Goal: Find specific page/section: Find specific page/section

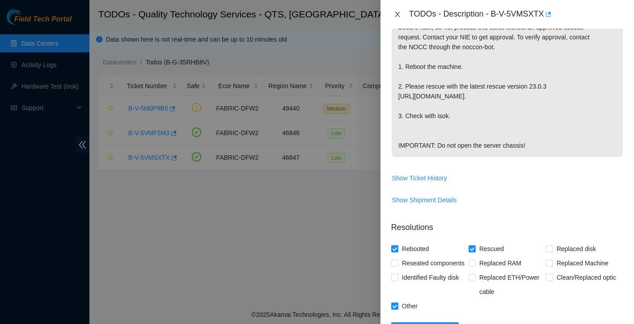
scroll to position [59, 0]
click at [397, 17] on icon "close" at bounding box center [397, 14] width 7 height 7
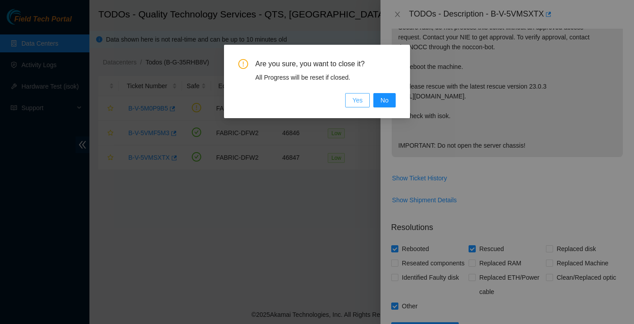
click at [353, 98] on span "Yes" at bounding box center [358, 100] width 10 height 10
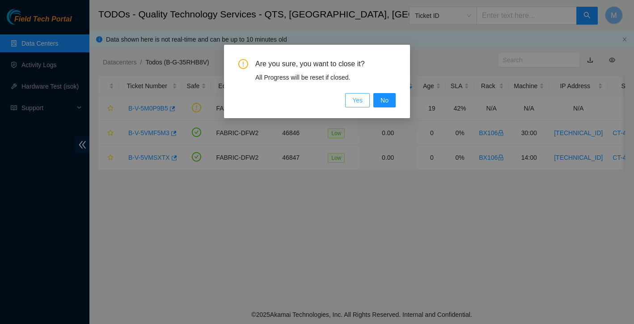
scroll to position [175, 0]
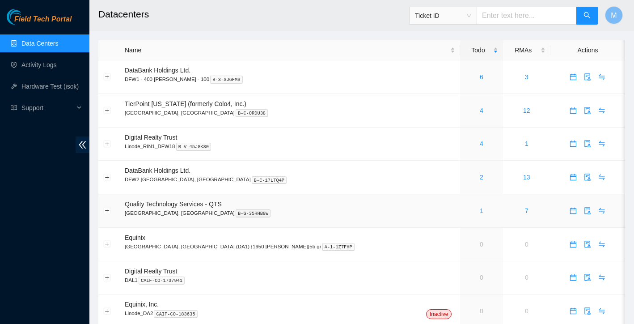
click at [480, 210] on link "1" at bounding box center [482, 210] width 4 height 7
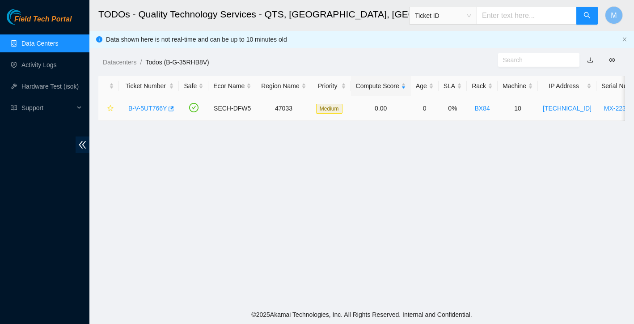
click at [149, 105] on link "B-V-5UT766Y" at bounding box center [147, 108] width 38 height 7
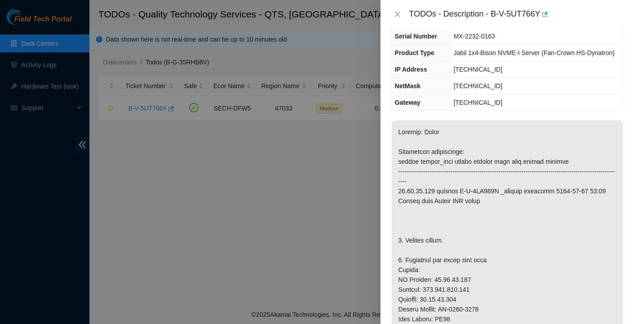
scroll to position [56, 0]
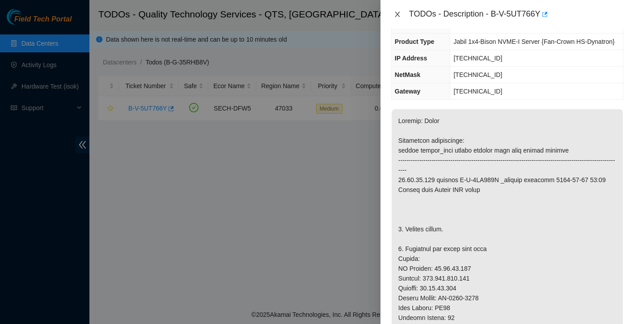
click at [397, 17] on icon "close" at bounding box center [397, 14] width 7 height 7
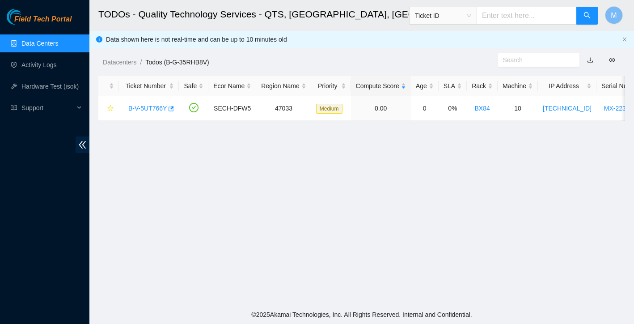
click at [35, 41] on link "Data Centers" at bounding box center [39, 43] width 37 height 7
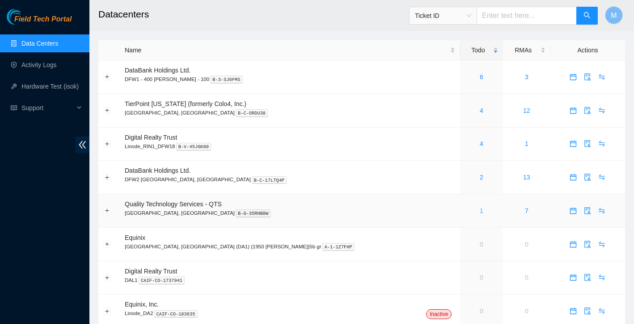
click at [480, 210] on link "1" at bounding box center [482, 210] width 4 height 7
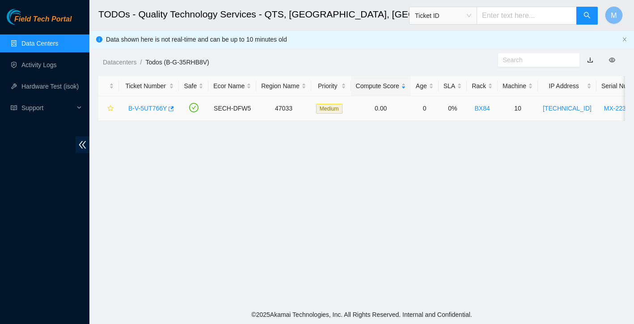
click at [155, 110] on link "B-V-5UT766Y" at bounding box center [147, 108] width 38 height 7
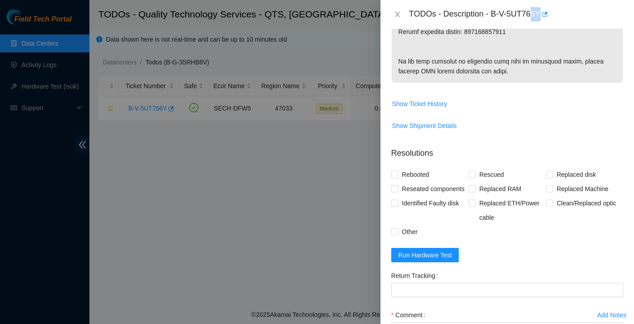
scroll to position [617, 0]
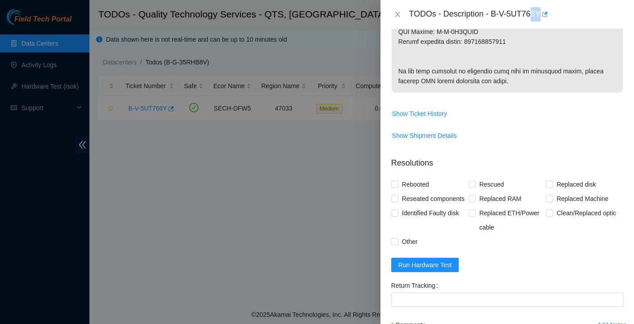
drag, startPoint x: 398, startPoint y: 59, endPoint x: 545, endPoint y: 123, distance: 160.5
copy p "Network: Scrub Suspension information: target target_type ticket service user d…"
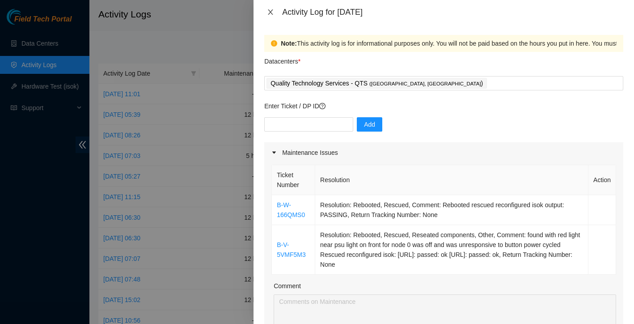
click at [266, 11] on button "Close" at bounding box center [270, 12] width 13 height 8
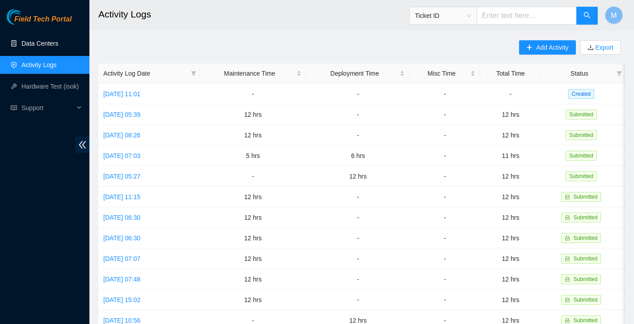
click at [35, 42] on link "Data Centers" at bounding box center [39, 43] width 37 height 7
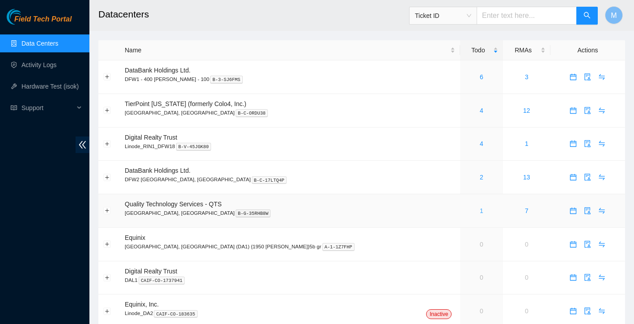
click at [480, 211] on link "1" at bounding box center [482, 210] width 4 height 7
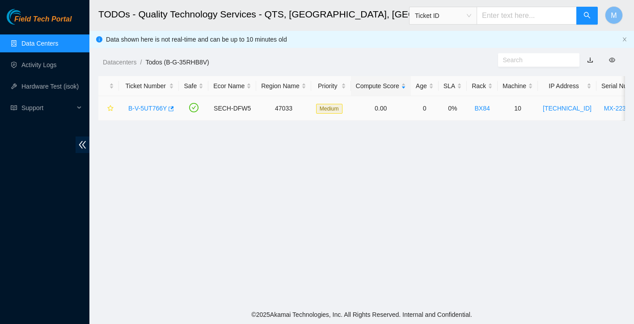
click at [145, 107] on link "B-V-5UT766Y" at bounding box center [147, 108] width 38 height 7
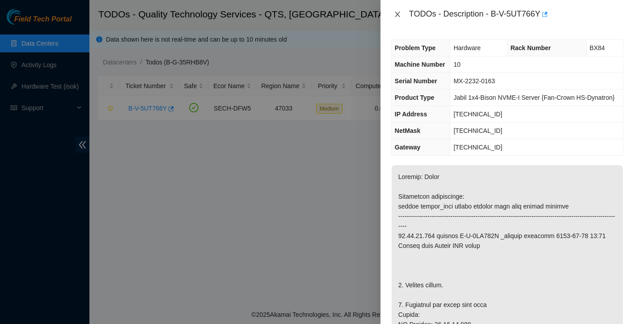
click at [399, 12] on icon "close" at bounding box center [397, 14] width 5 height 5
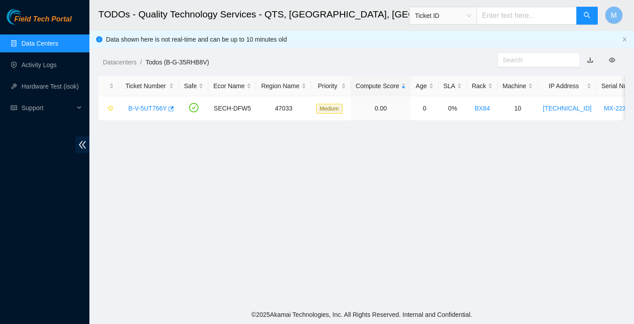
click at [50, 44] on link "Data Centers" at bounding box center [39, 43] width 37 height 7
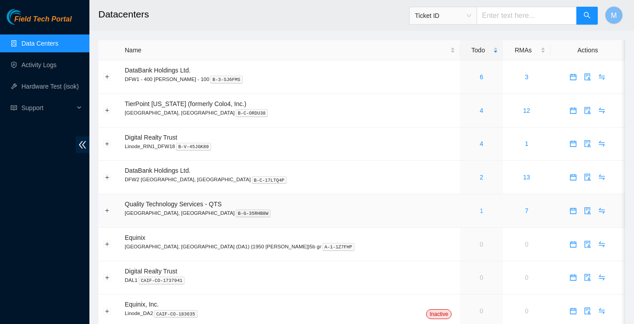
click at [480, 210] on link "1" at bounding box center [482, 210] width 4 height 7
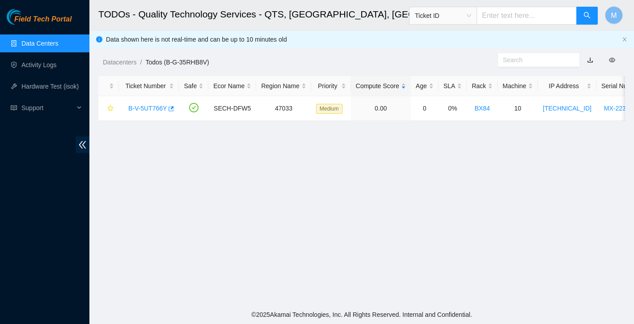
click at [43, 44] on link "Data Centers" at bounding box center [39, 43] width 37 height 7
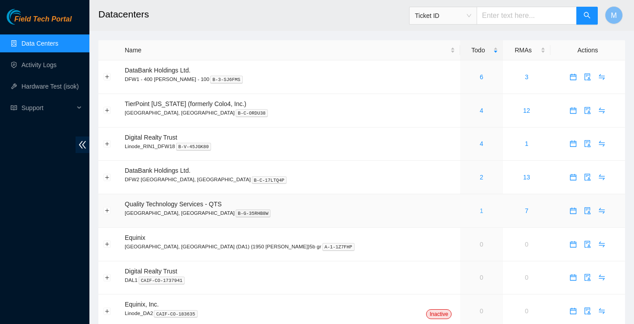
click at [480, 209] on link "1" at bounding box center [482, 210] width 4 height 7
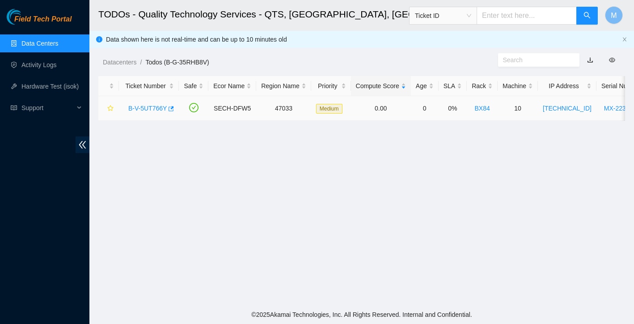
click at [140, 108] on link "B-V-5UT766Y" at bounding box center [147, 108] width 38 height 7
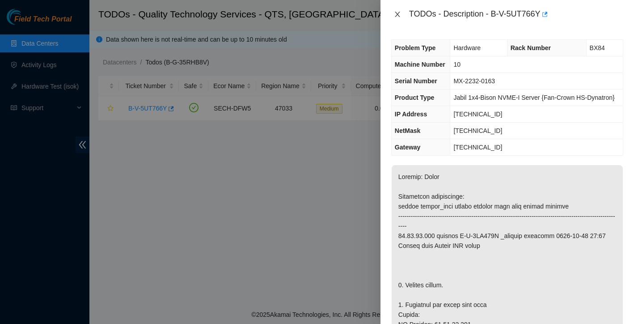
click at [395, 15] on icon "close" at bounding box center [397, 14] width 7 height 7
